Goal: Task Accomplishment & Management: Complete application form

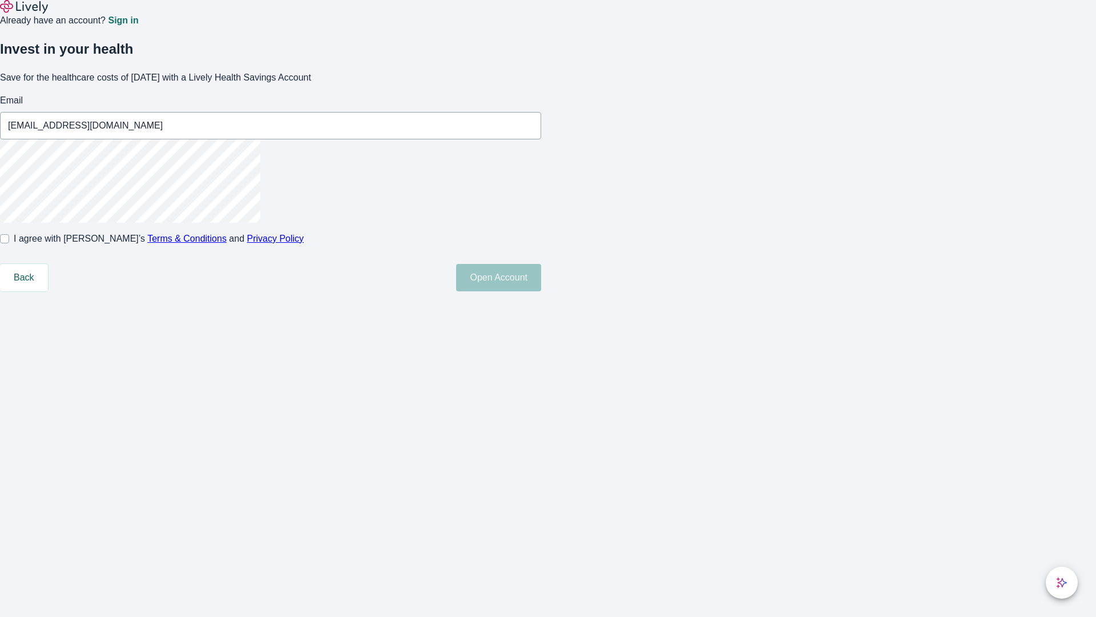
click at [9, 243] on input "I agree with Lively’s Terms & Conditions and Privacy Policy" at bounding box center [4, 238] width 9 height 9
checkbox input "true"
click at [541, 291] on button "Open Account" at bounding box center [498, 277] width 85 height 27
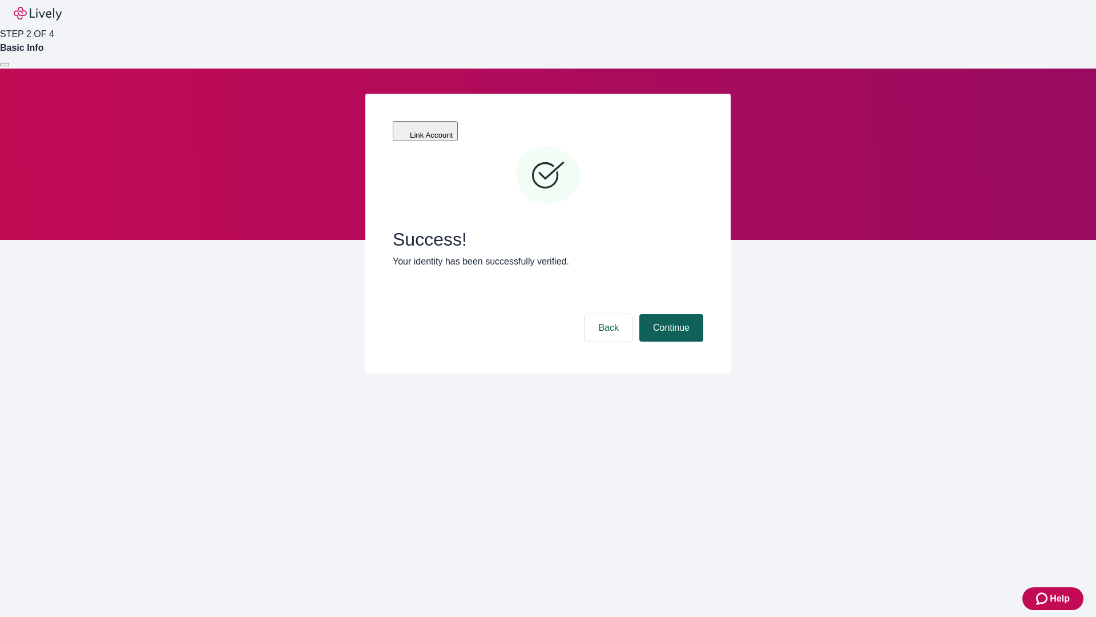
click at [670, 314] on button "Continue" at bounding box center [672, 327] width 64 height 27
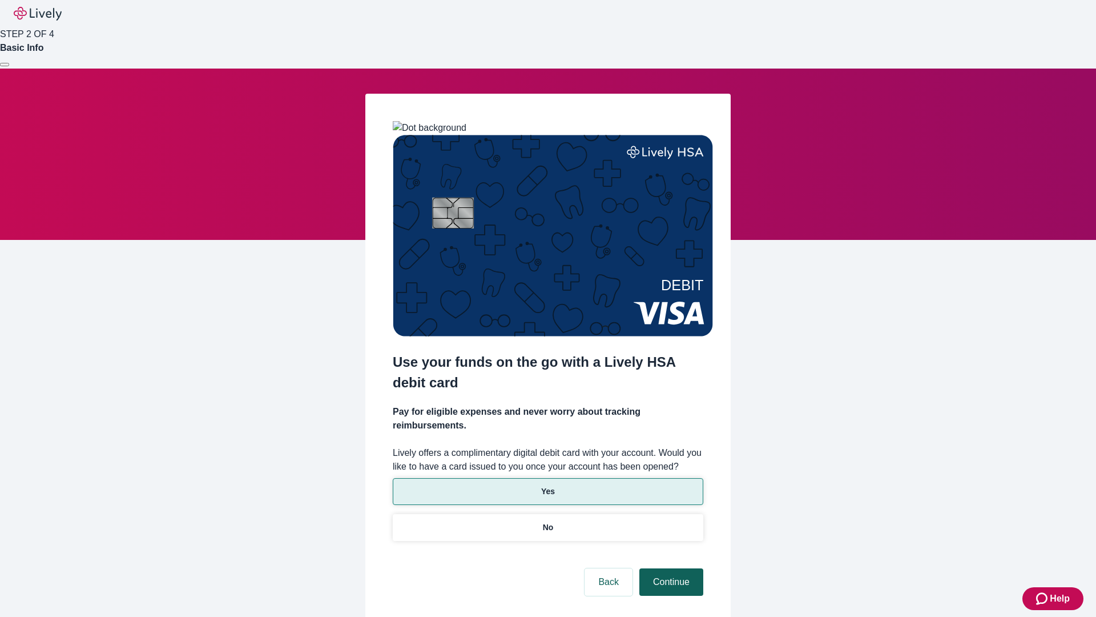
click at [548, 521] on p "No" at bounding box center [548, 527] width 11 height 12
click at [670, 568] on button "Continue" at bounding box center [672, 581] width 64 height 27
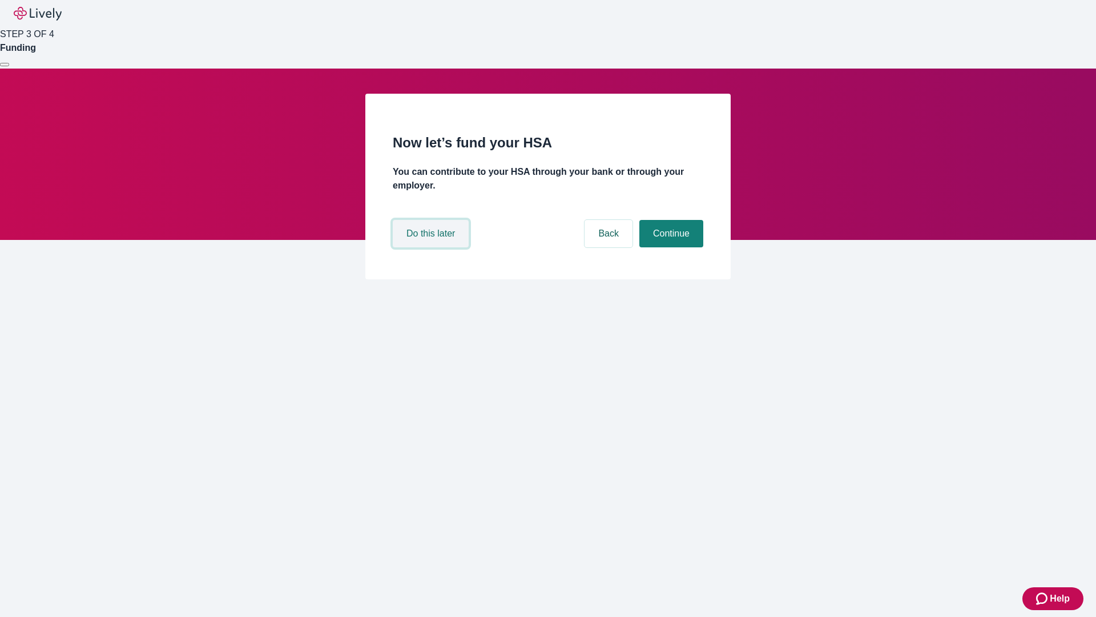
click at [432, 247] on button "Do this later" at bounding box center [431, 233] width 76 height 27
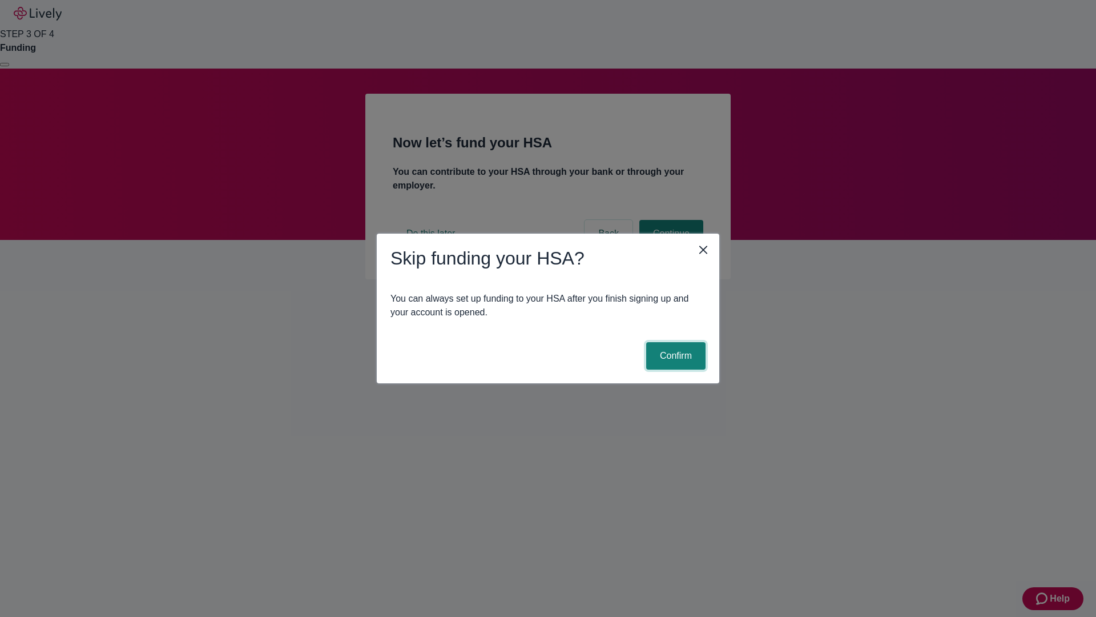
click at [674, 356] on button "Confirm" at bounding box center [675, 355] width 59 height 27
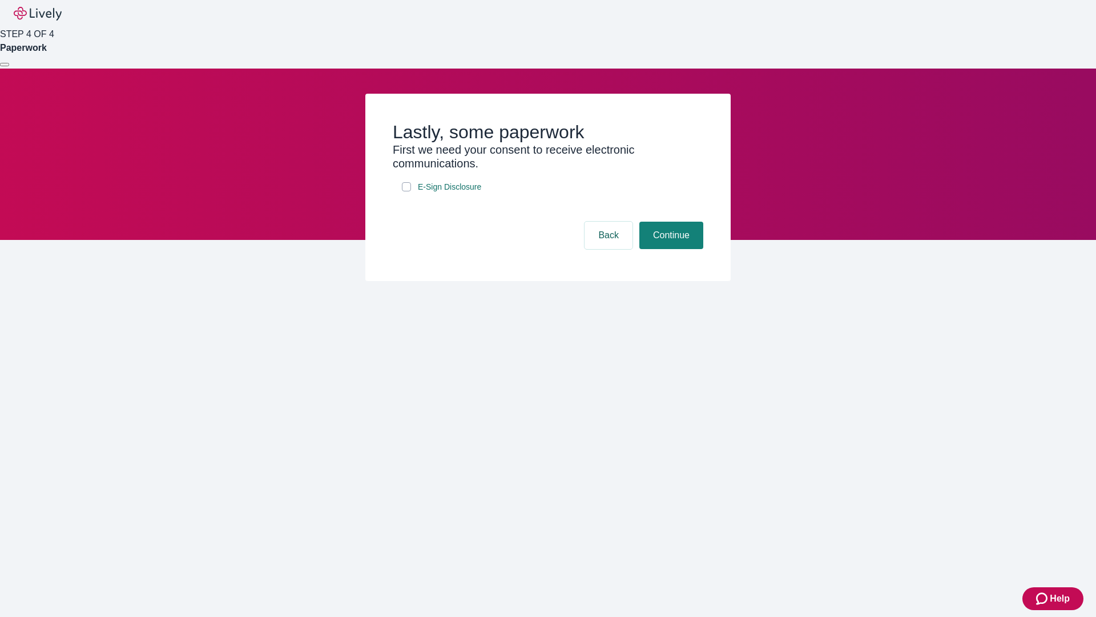
click at [407, 191] on input "E-Sign Disclosure" at bounding box center [406, 186] width 9 height 9
checkbox input "true"
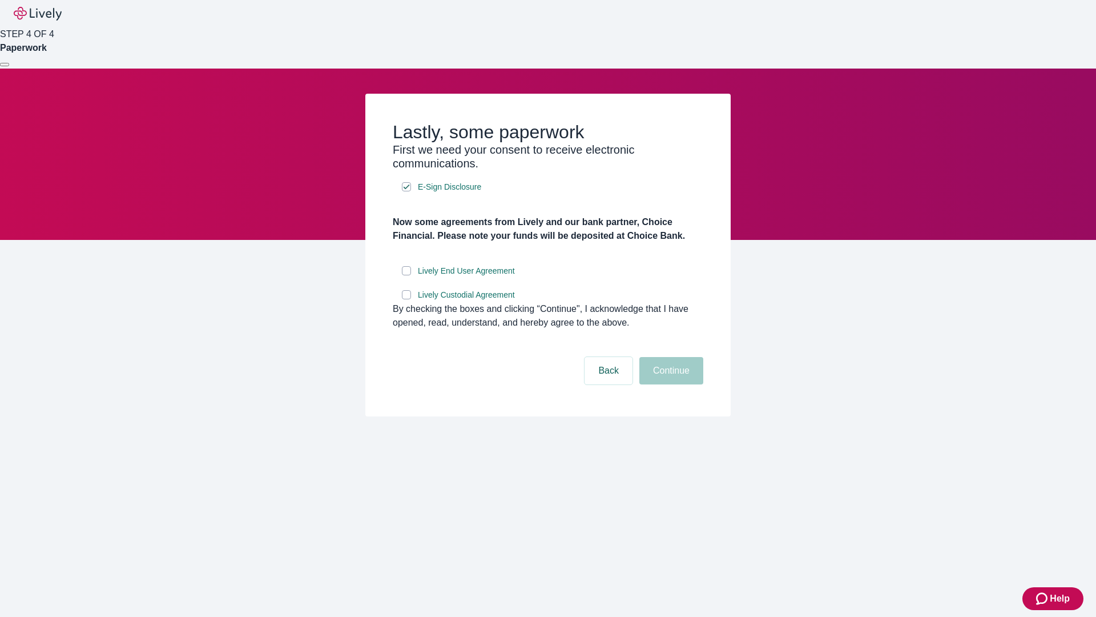
click at [407, 275] on input "Lively End User Agreement" at bounding box center [406, 270] width 9 height 9
checkbox input "true"
click at [407, 299] on input "Lively Custodial Agreement" at bounding box center [406, 294] width 9 height 9
checkbox input "true"
click at [670, 384] on button "Continue" at bounding box center [672, 370] width 64 height 27
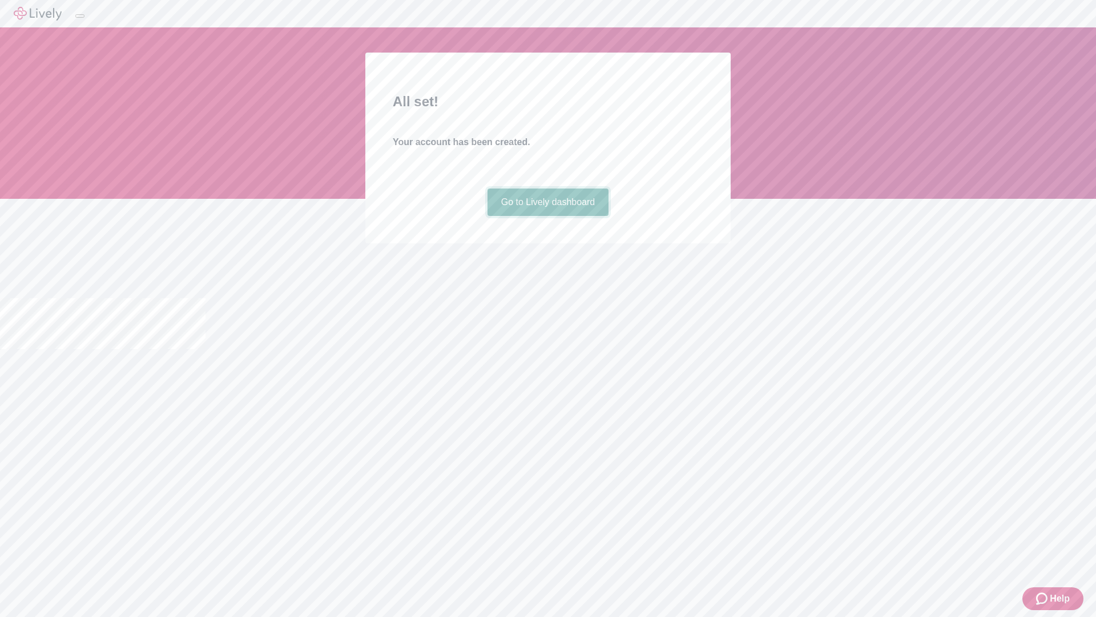
click at [548, 216] on link "Go to Lively dashboard" at bounding box center [549, 201] width 122 height 27
